Goal: Task Accomplishment & Management: Use online tool/utility

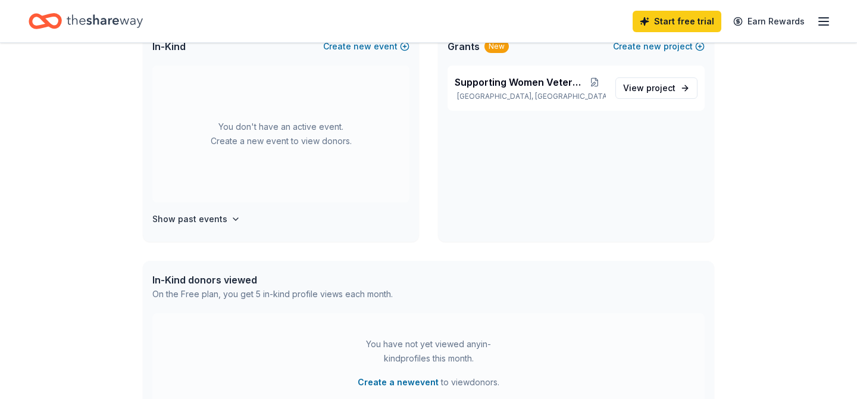
scroll to position [283, 0]
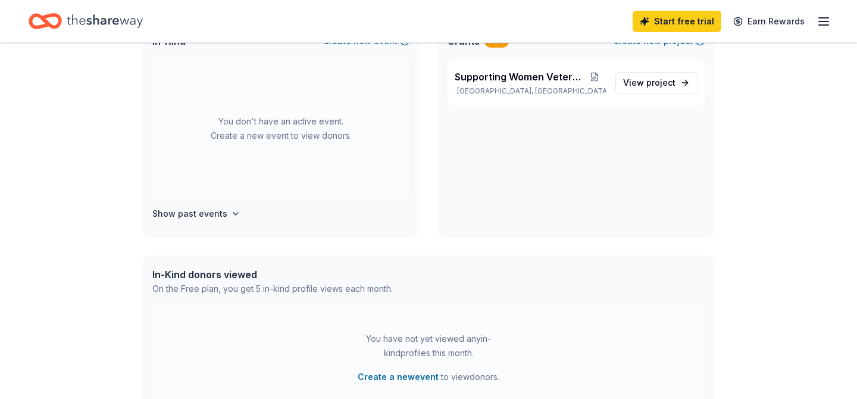
click at [573, 60] on div "Grants New Create new project" at bounding box center [576, 41] width 276 height 38
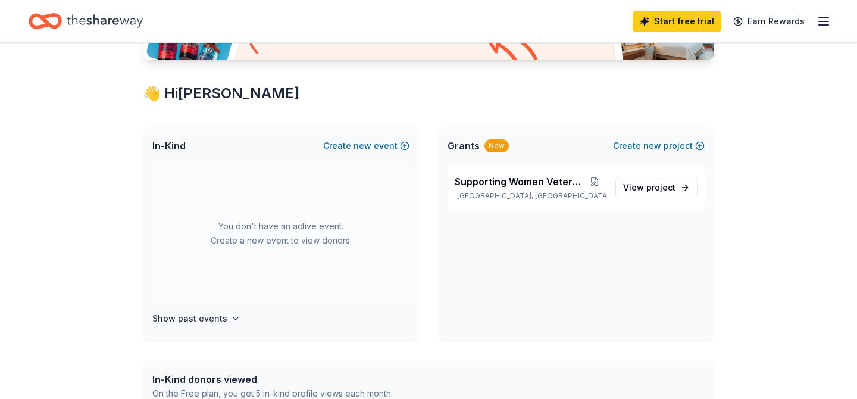
scroll to position [180, 0]
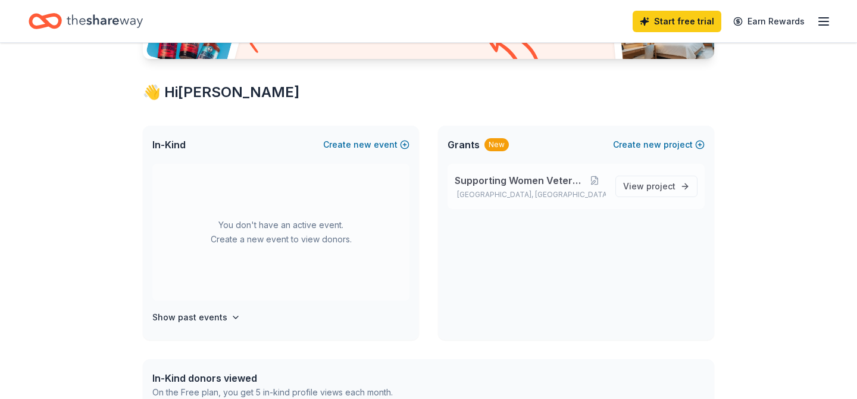
click at [501, 199] on div "Supporting Women Veterans [PERSON_NAME], [GEOGRAPHIC_DATA]" at bounding box center [530, 186] width 151 height 26
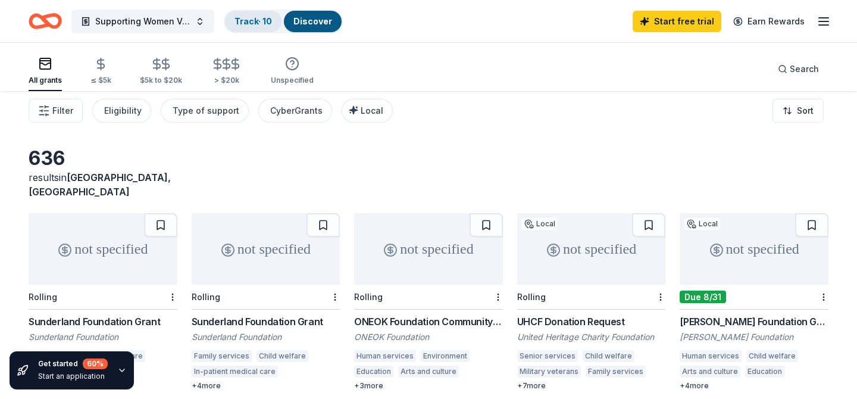
click at [272, 26] on link "Track · 10" at bounding box center [252, 21] width 37 height 10
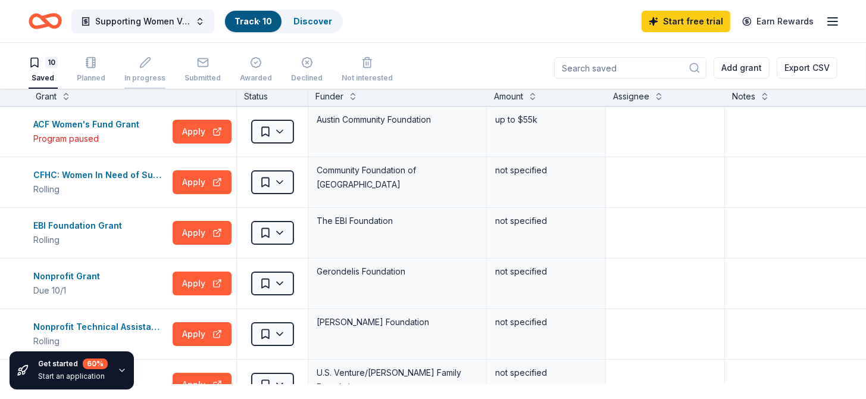
click at [165, 83] on div "In progress" at bounding box center [144, 78] width 41 height 10
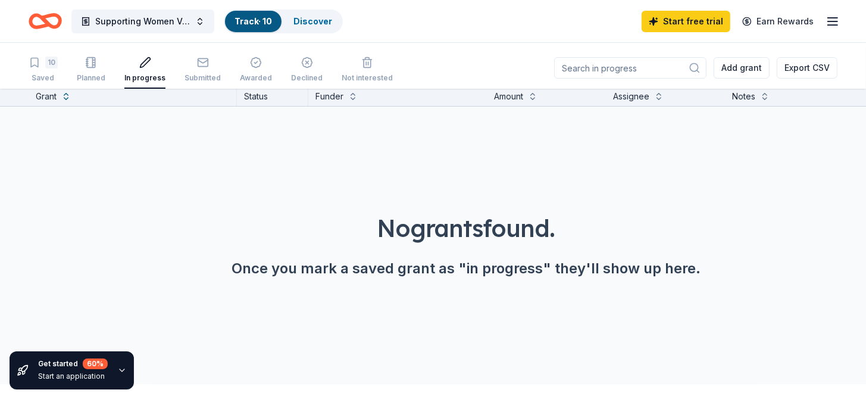
click at [60, 27] on icon "Home" at bounding box center [51, 21] width 18 height 12
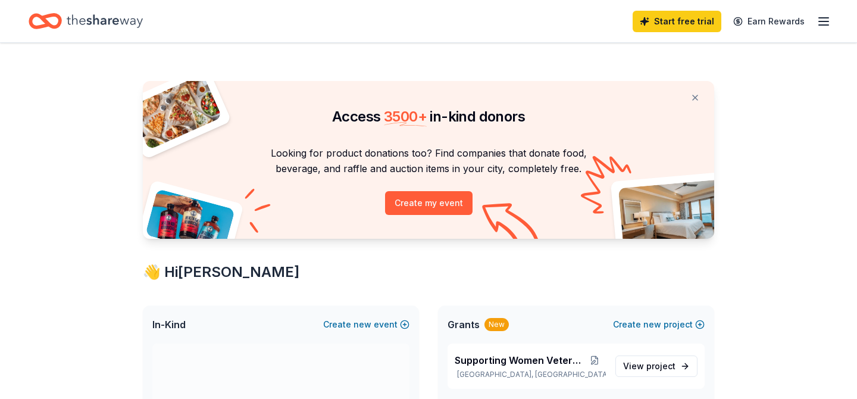
click at [142, 29] on icon "Home" at bounding box center [105, 21] width 76 height 24
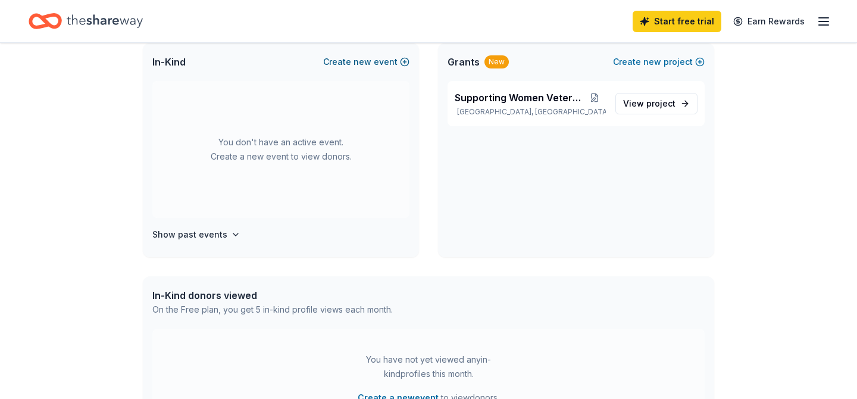
scroll to position [264, 0]
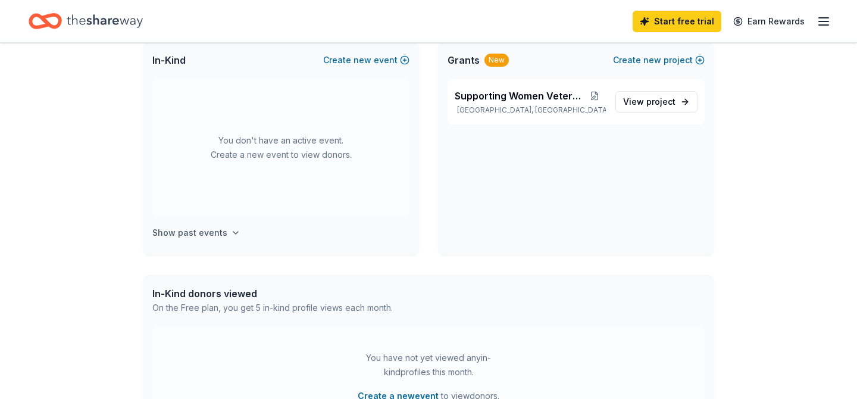
click at [227, 240] on h4 "Show past events" at bounding box center [189, 233] width 75 height 14
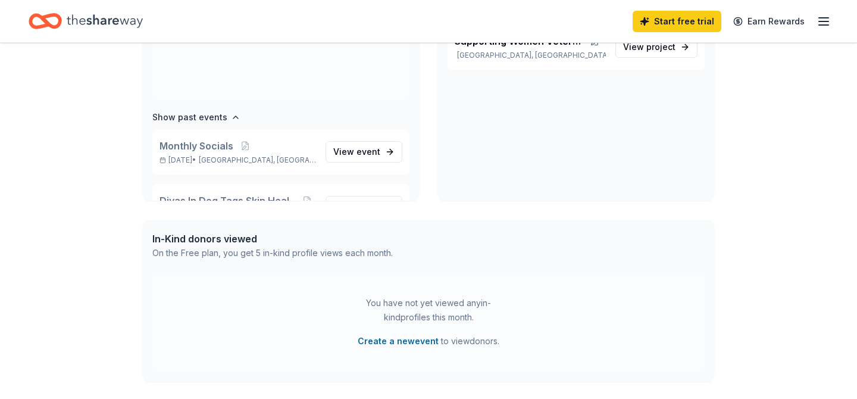
scroll to position [57, 0]
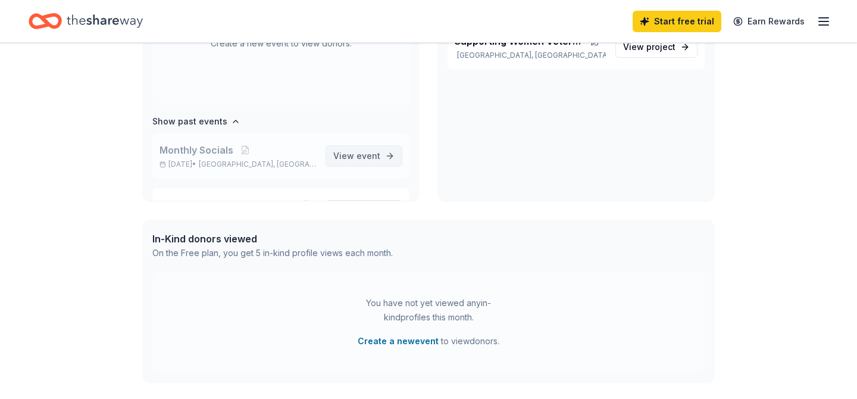
click at [356, 161] on span "event" at bounding box center [368, 156] width 24 height 10
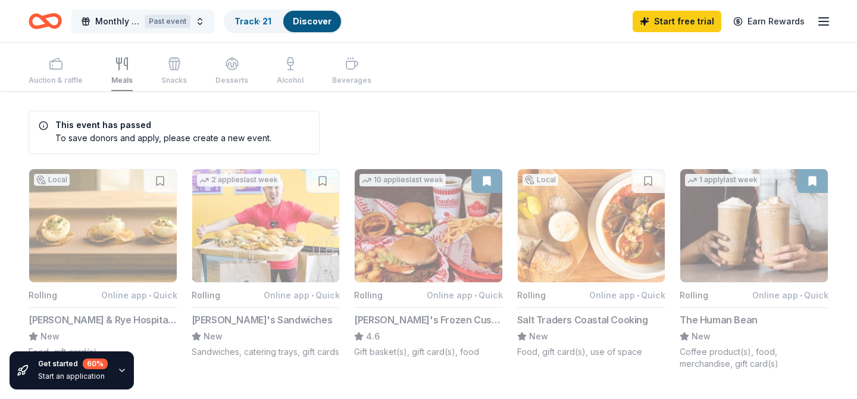
click at [190, 23] on div "Past event" at bounding box center [168, 21] width 46 height 13
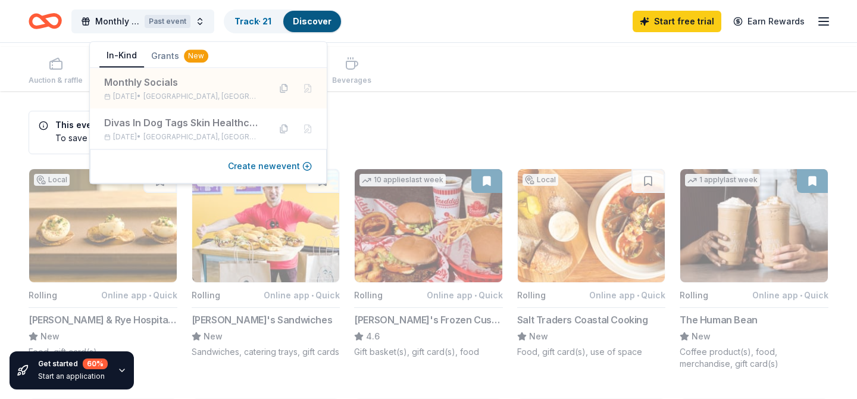
click at [243, 173] on button "Create new event" at bounding box center [270, 166] width 84 height 14
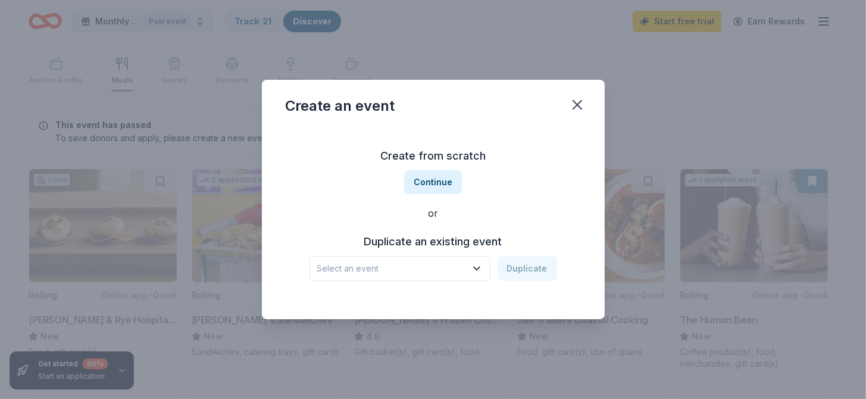
click at [483, 274] on icon "button" at bounding box center [477, 268] width 12 height 12
click at [553, 281] on button "Duplicate" at bounding box center [528, 268] width 60 height 25
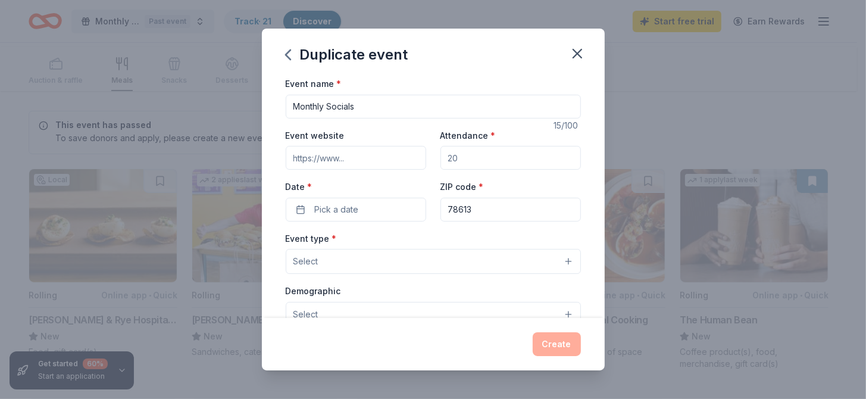
click at [318, 170] on input "Event website" at bounding box center [356, 158] width 140 height 24
type input "[URL][DOMAIN_NAME]"
click at [364, 221] on button "Pick a date" at bounding box center [356, 210] width 140 height 24
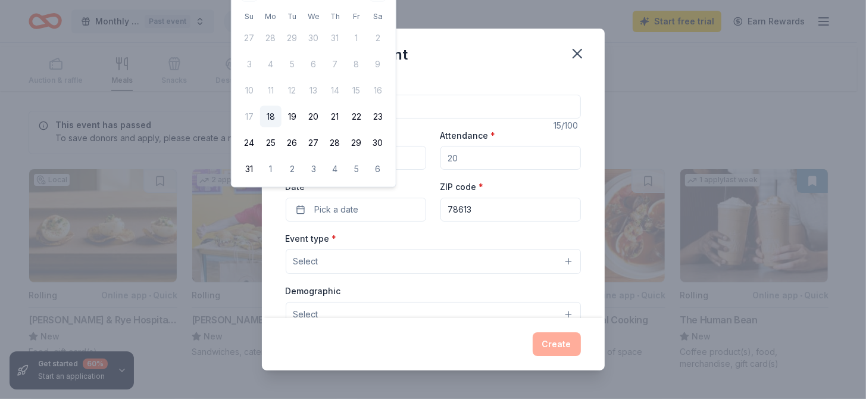
click at [346, 101] on td "14" at bounding box center [334, 90] width 21 height 21
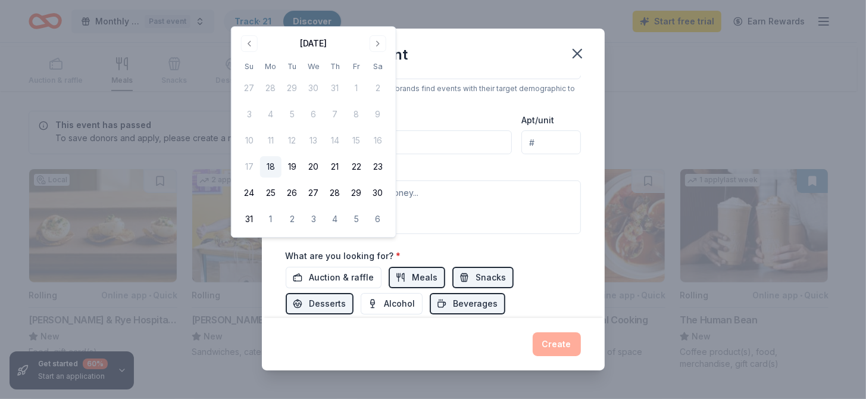
scroll to position [248, 0]
